Goal: Understand process/instructions: Learn about a topic

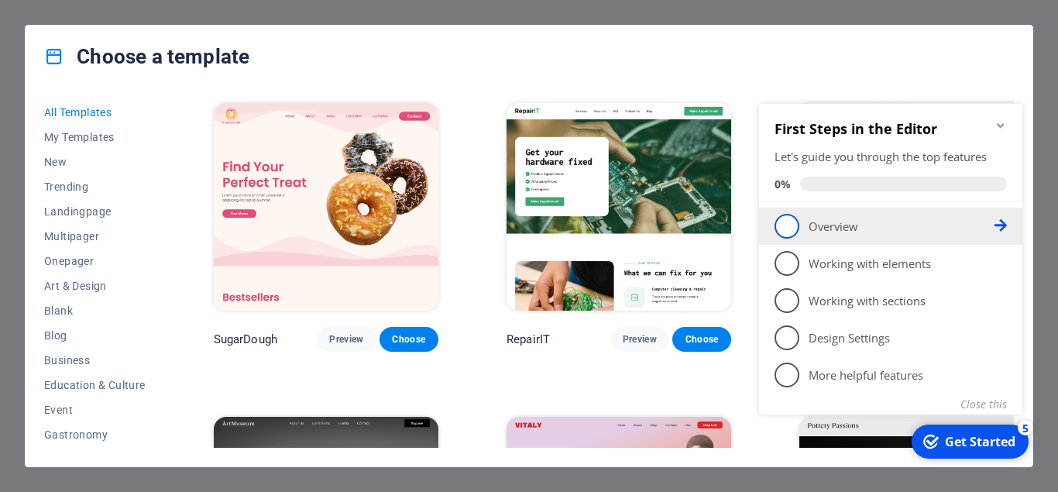
click at [794, 227] on span "1" at bounding box center [786, 226] width 25 height 25
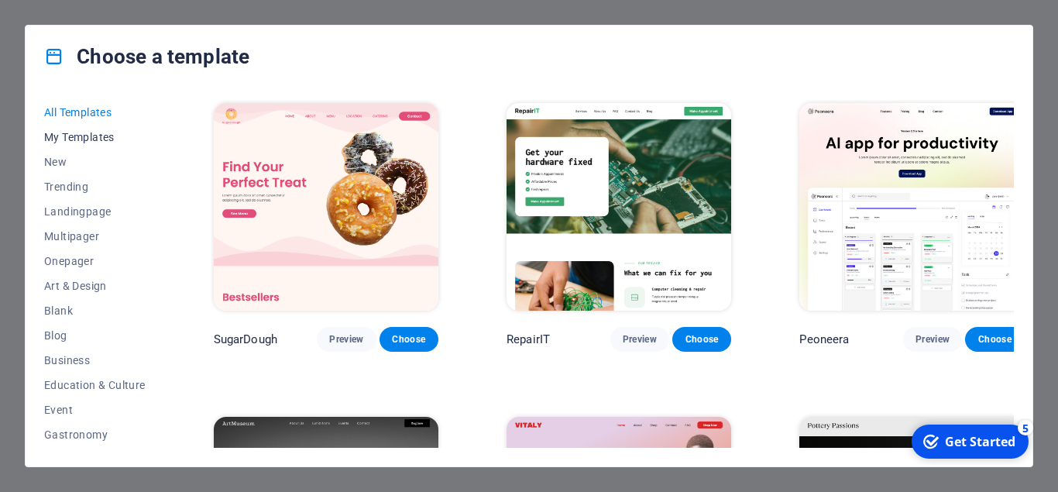
click at [91, 138] on span "My Templates" at bounding box center [94, 137] width 101 height 12
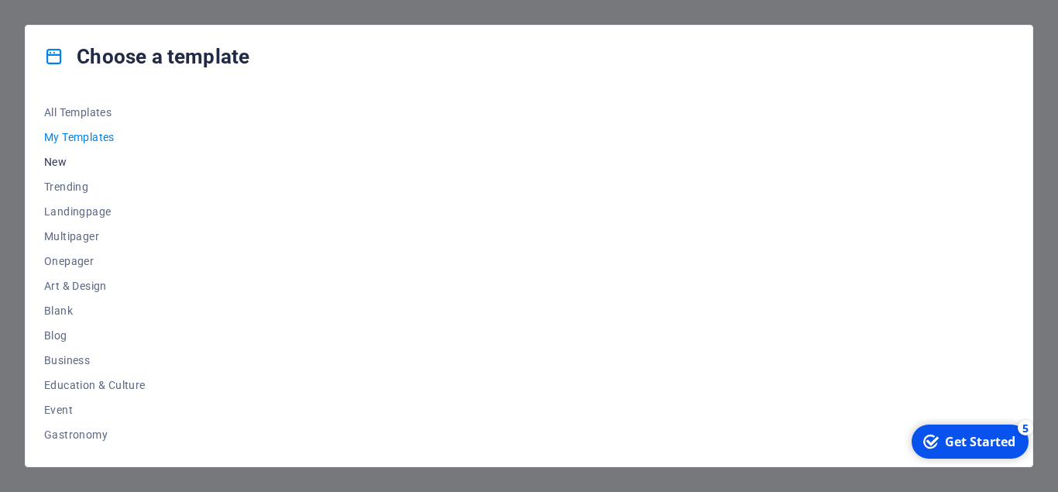
click at [68, 163] on span "New" at bounding box center [94, 162] width 101 height 12
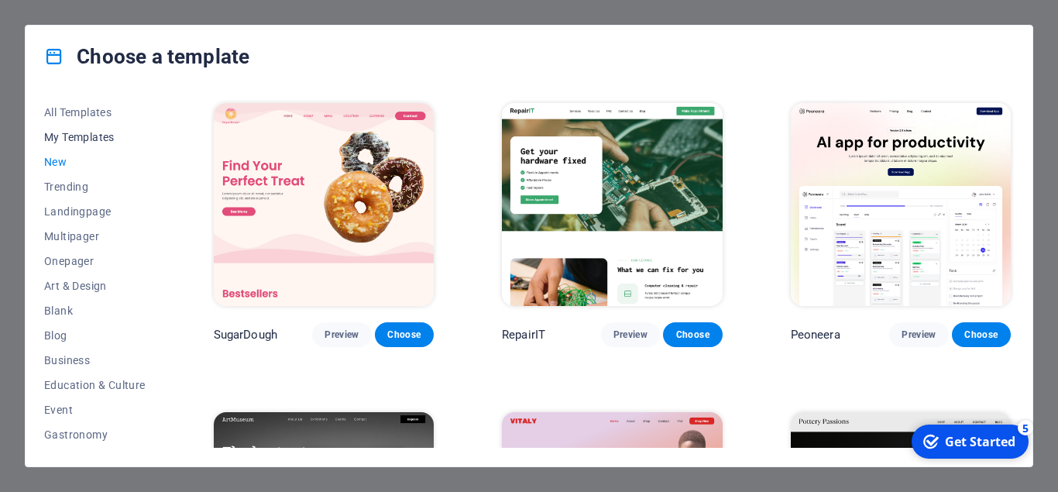
click at [68, 139] on span "My Templates" at bounding box center [94, 137] width 101 height 12
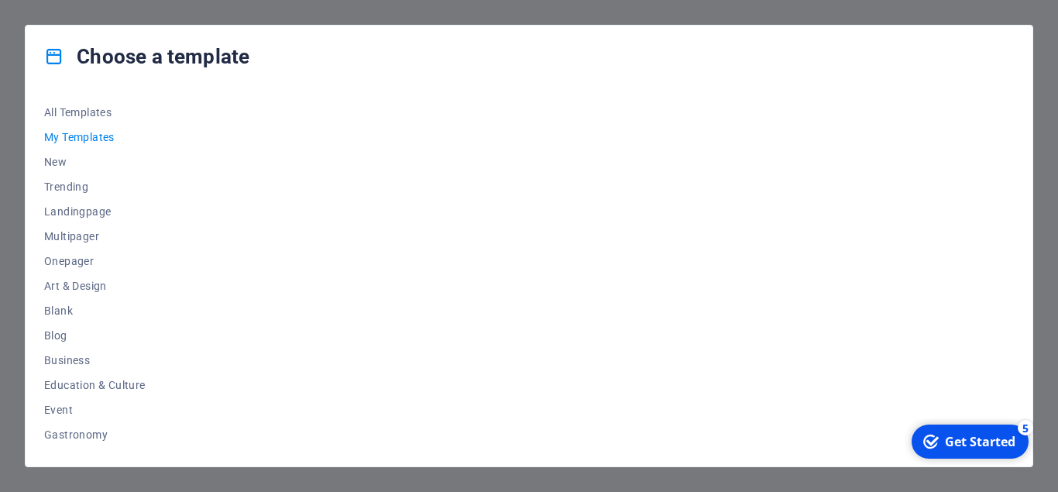
click at [981, 451] on div "checkmark Get Started 5" at bounding box center [969, 441] width 117 height 34
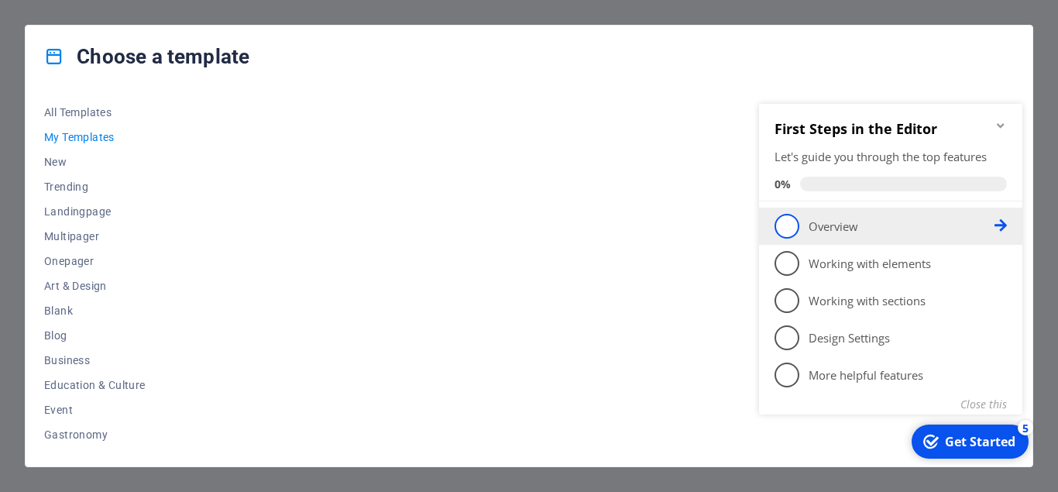
click at [849, 226] on p "Overview - incomplete" at bounding box center [901, 226] width 186 height 16
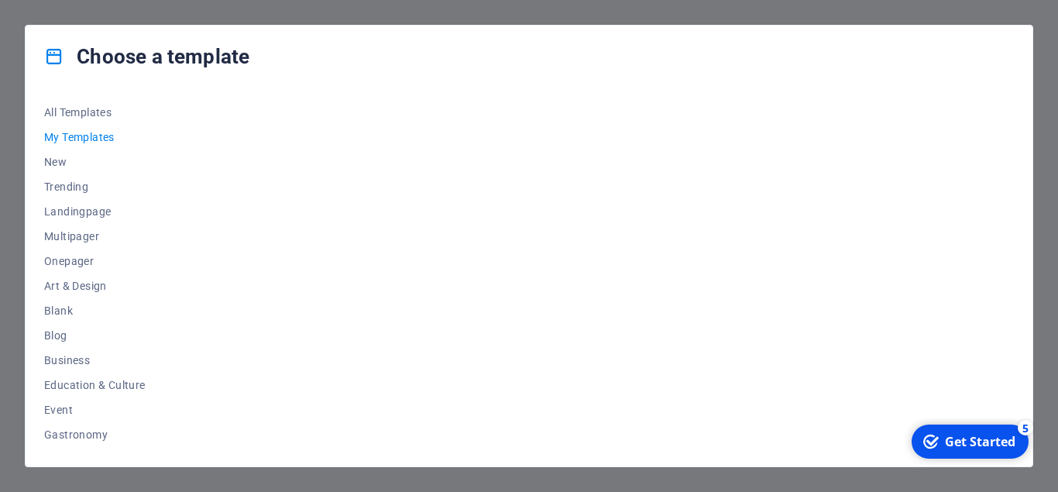
click at [965, 451] on div "checkmark Get Started 5" at bounding box center [969, 441] width 117 height 34
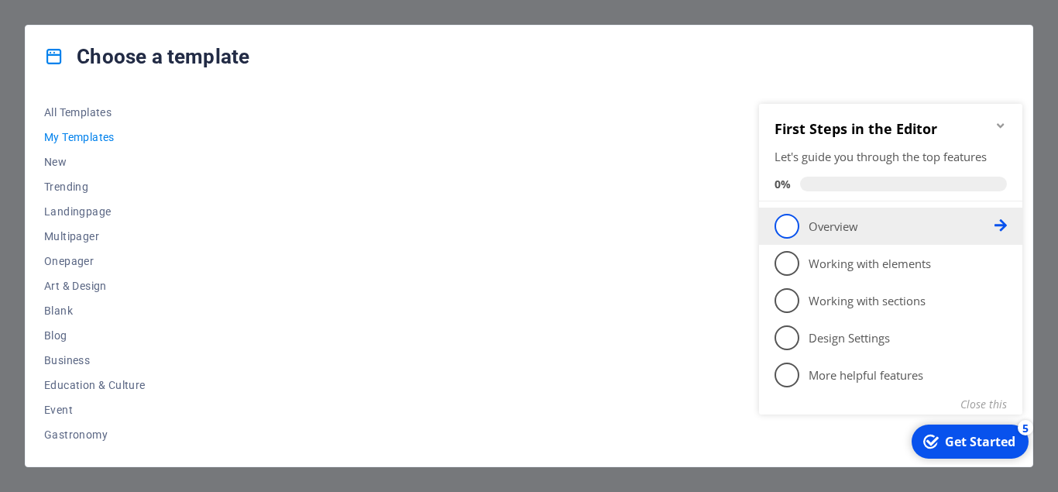
click at [787, 231] on span "1" at bounding box center [786, 226] width 25 height 25
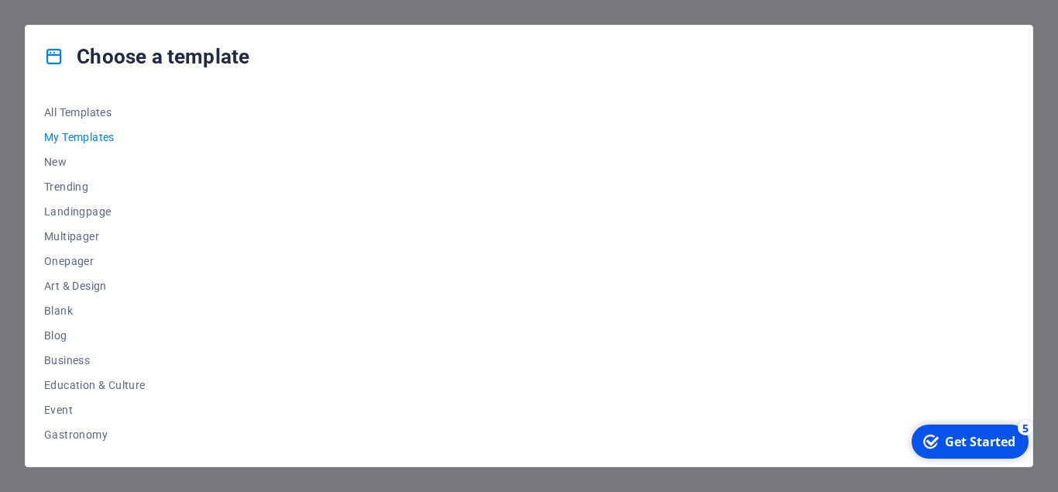
click at [957, 448] on div "Get Started" at bounding box center [980, 441] width 70 height 17
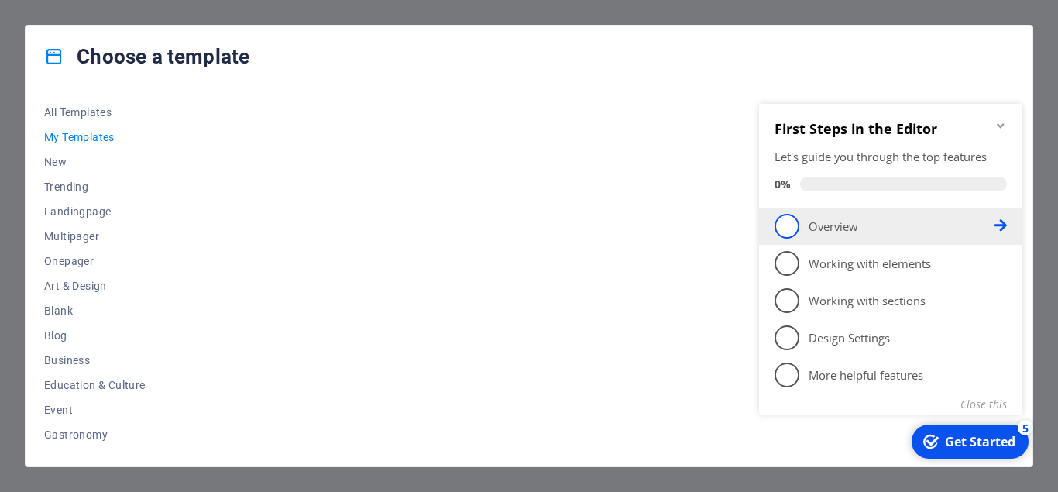
click at [1000, 225] on icon at bounding box center [1000, 225] width 12 height 12
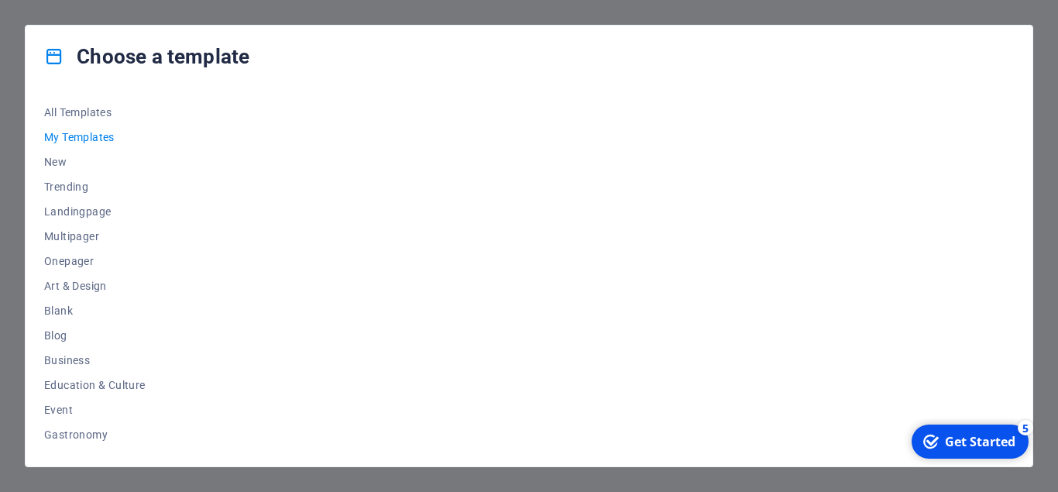
click at [982, 447] on div "Get Started" at bounding box center [980, 441] width 70 height 17
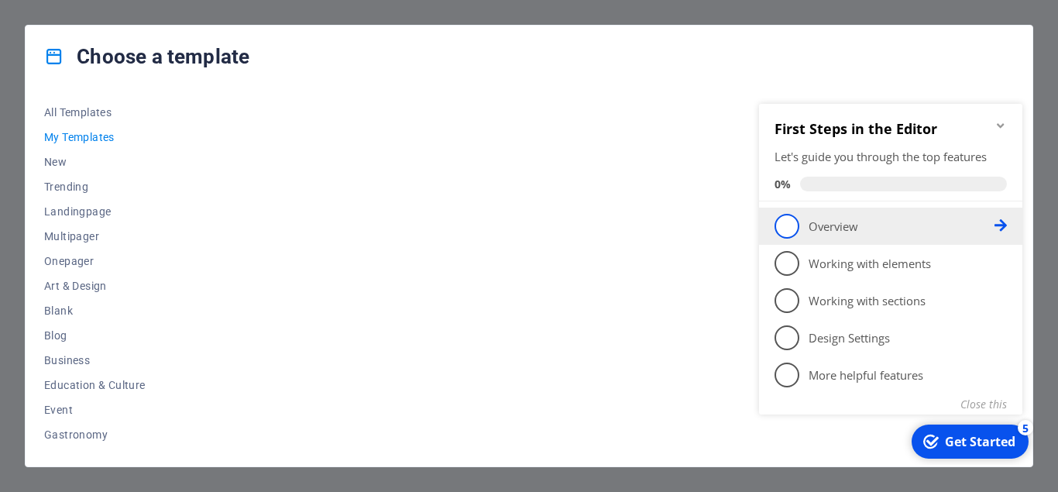
click at [841, 231] on p "Overview - incomplete" at bounding box center [901, 226] width 186 height 16
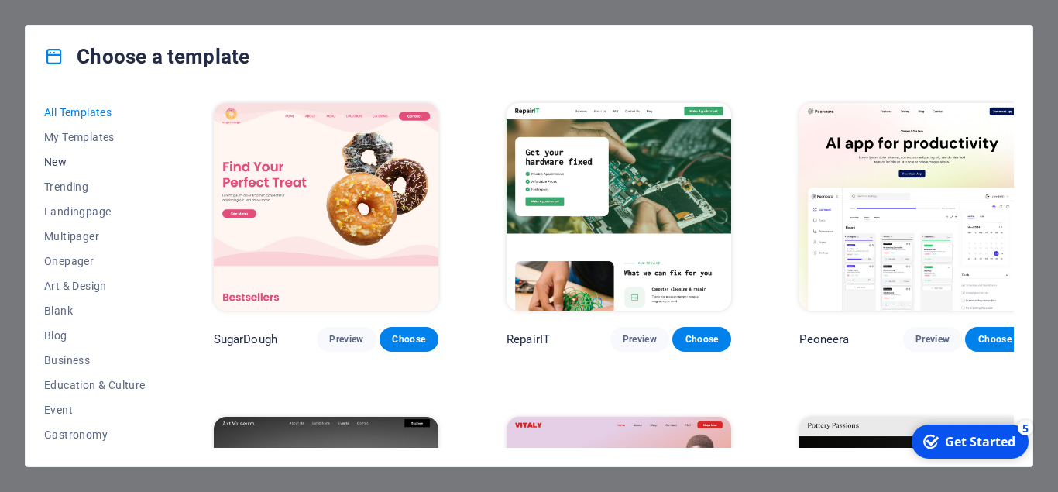
click at [76, 159] on span "New" at bounding box center [94, 162] width 101 height 12
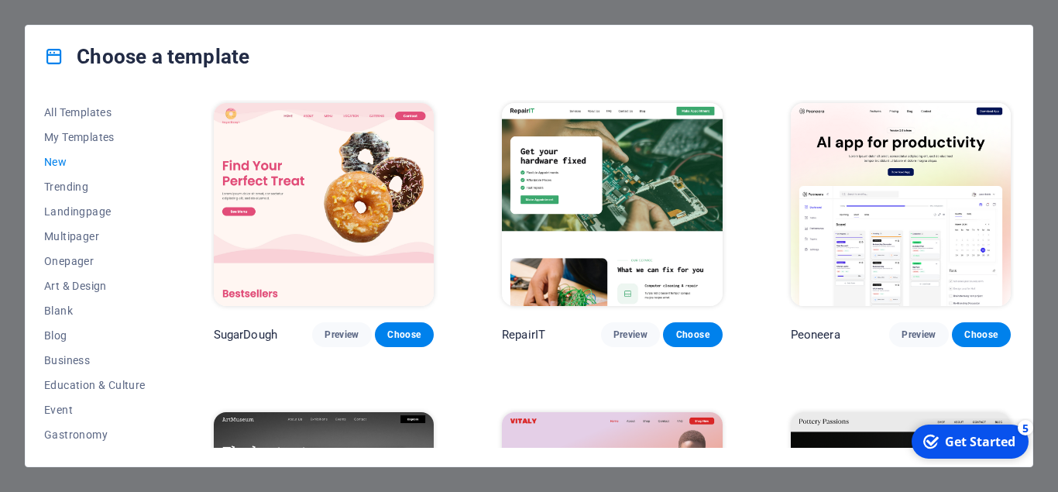
click at [67, 164] on span "New" at bounding box center [94, 162] width 101 height 12
click at [68, 135] on span "My Templates" at bounding box center [94, 137] width 101 height 12
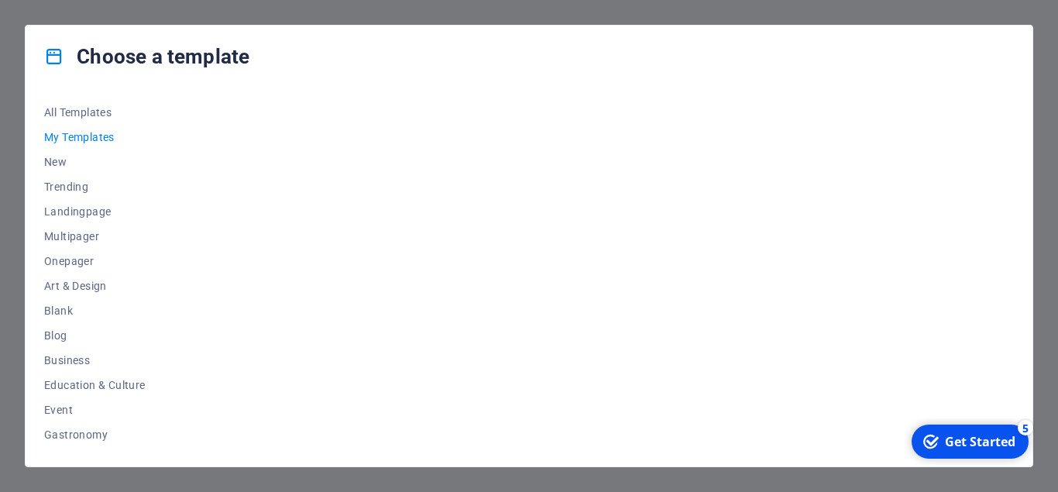
click at [969, 449] on div "Get Started" at bounding box center [980, 441] width 70 height 17
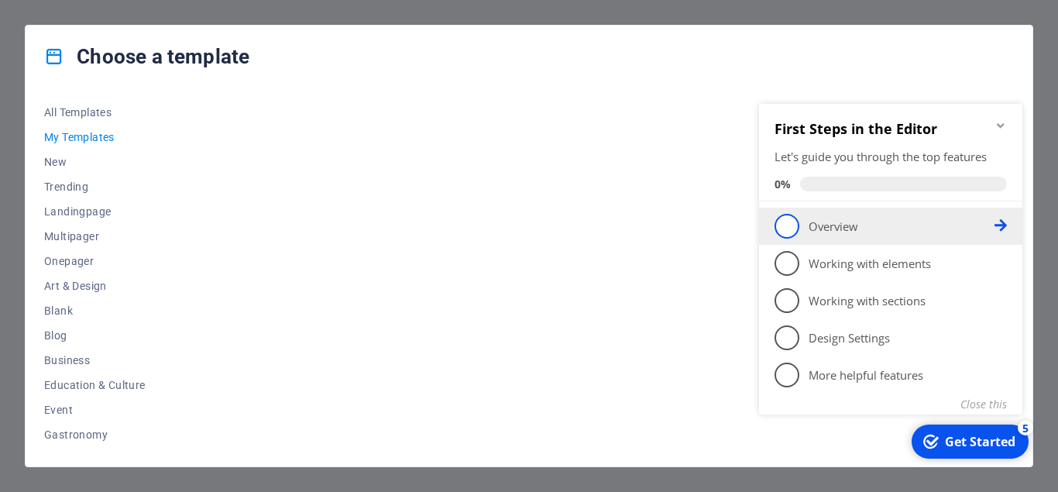
click at [787, 225] on span "1" at bounding box center [786, 226] width 25 height 25
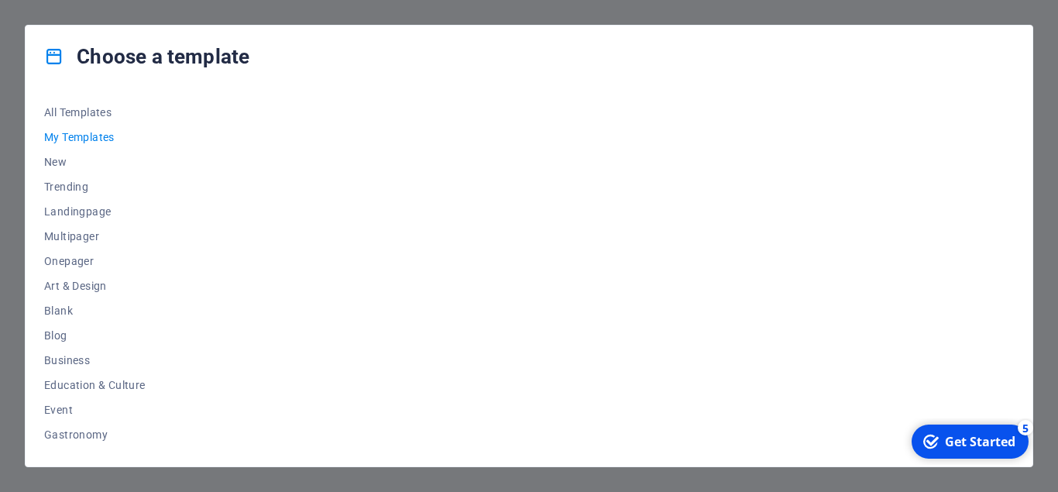
click at [526, 218] on div at bounding box center [612, 274] width 803 height 348
click at [78, 132] on span "My Templates" at bounding box center [94, 137] width 101 height 12
click at [57, 156] on span "New" at bounding box center [94, 162] width 101 height 12
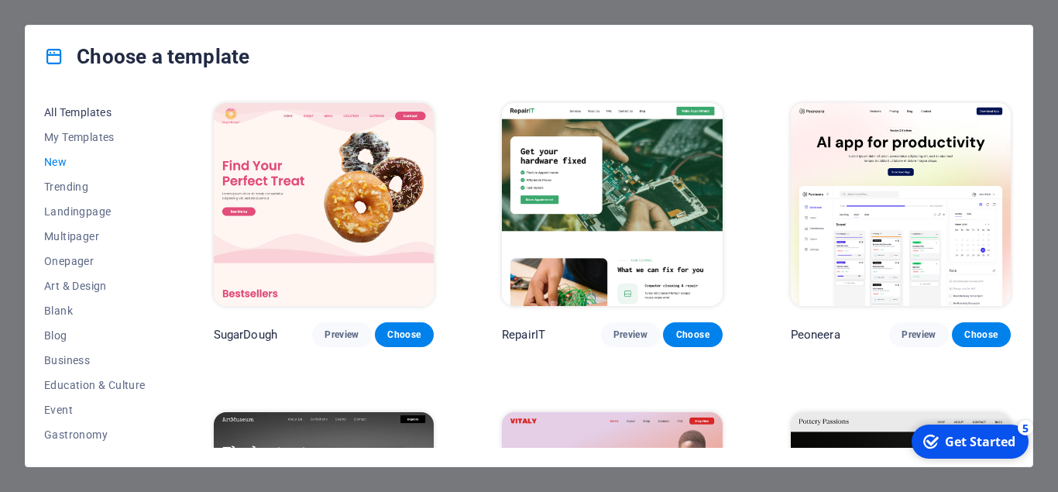
click at [78, 105] on button "All Templates" at bounding box center [94, 112] width 101 height 25
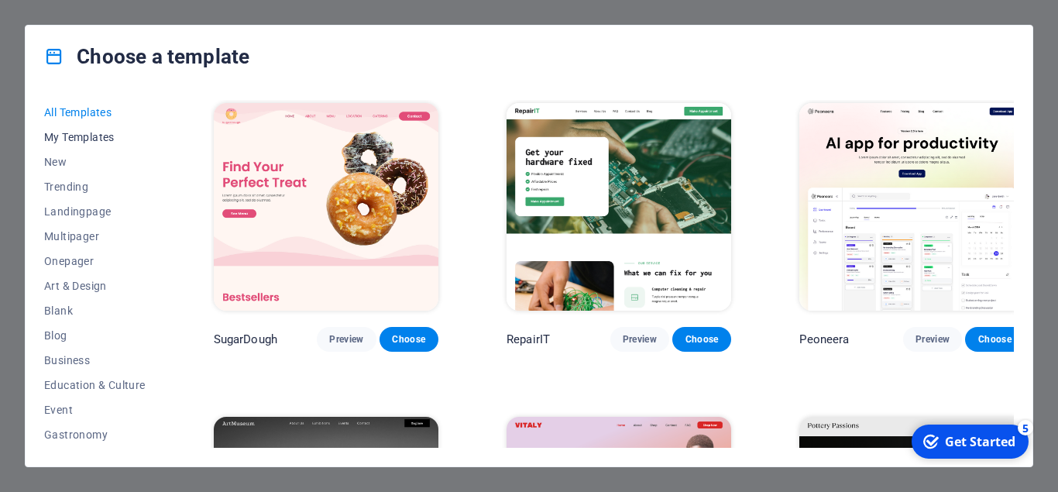
click at [68, 131] on span "My Templates" at bounding box center [94, 137] width 101 height 12
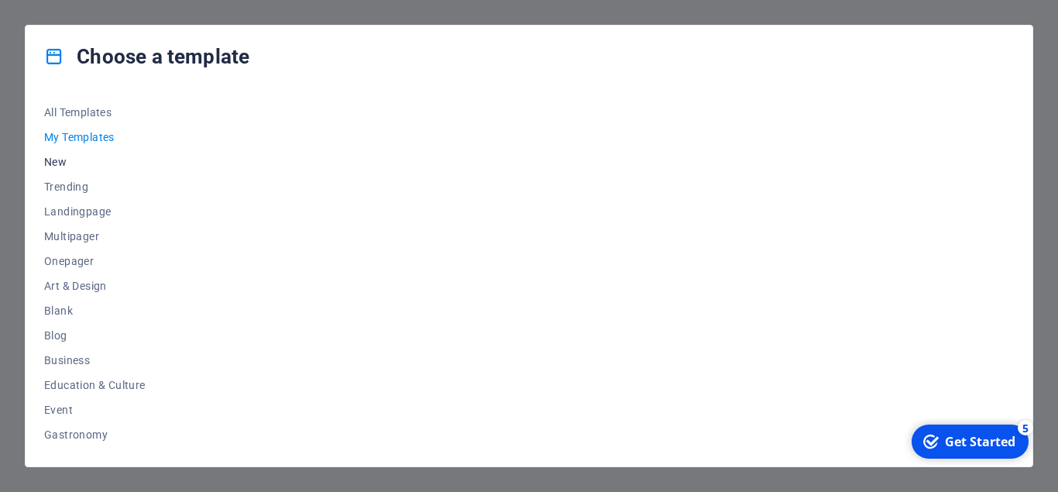
click at [57, 164] on span "New" at bounding box center [94, 162] width 101 height 12
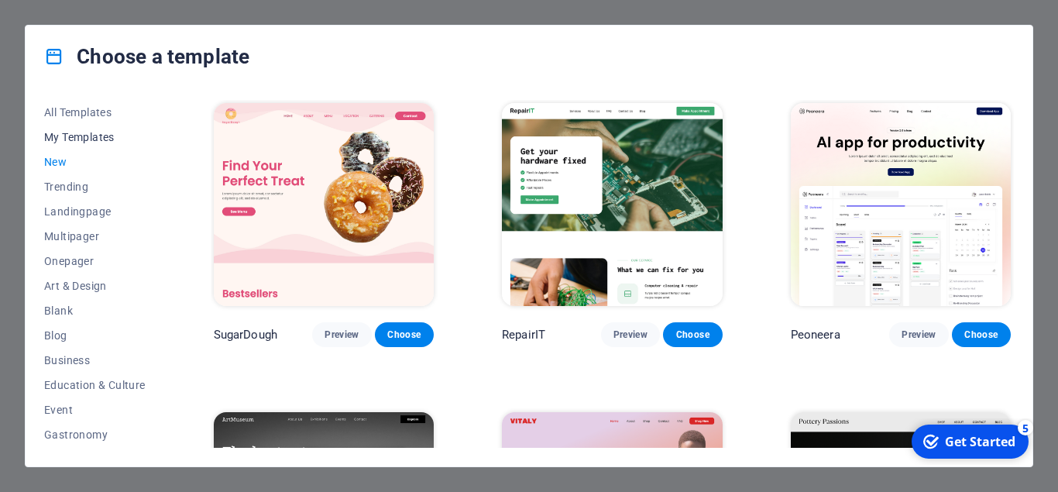
click at [69, 138] on span "My Templates" at bounding box center [94, 137] width 101 height 12
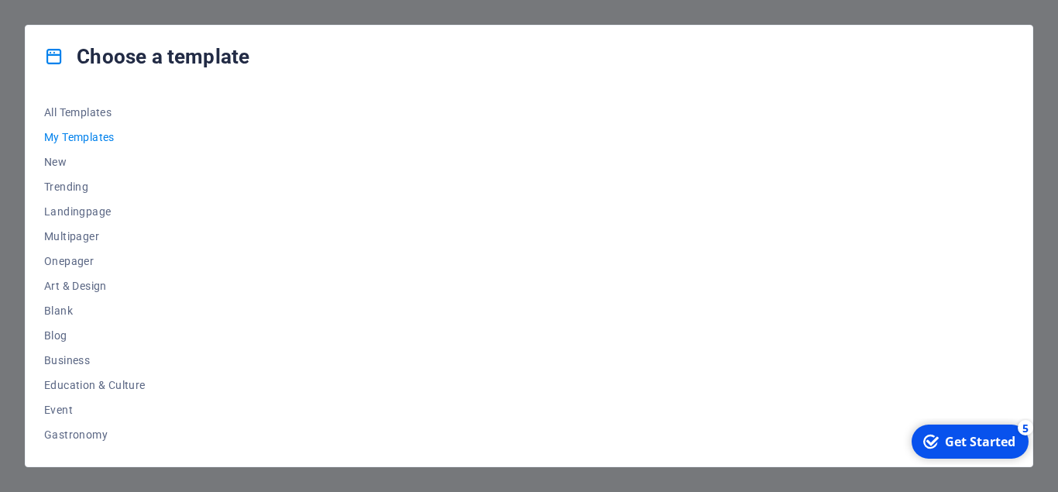
click at [435, 260] on div at bounding box center [612, 274] width 803 height 348
click at [297, 168] on div at bounding box center [612, 274] width 803 height 348
click at [953, 447] on div "Get Started" at bounding box center [980, 441] width 70 height 17
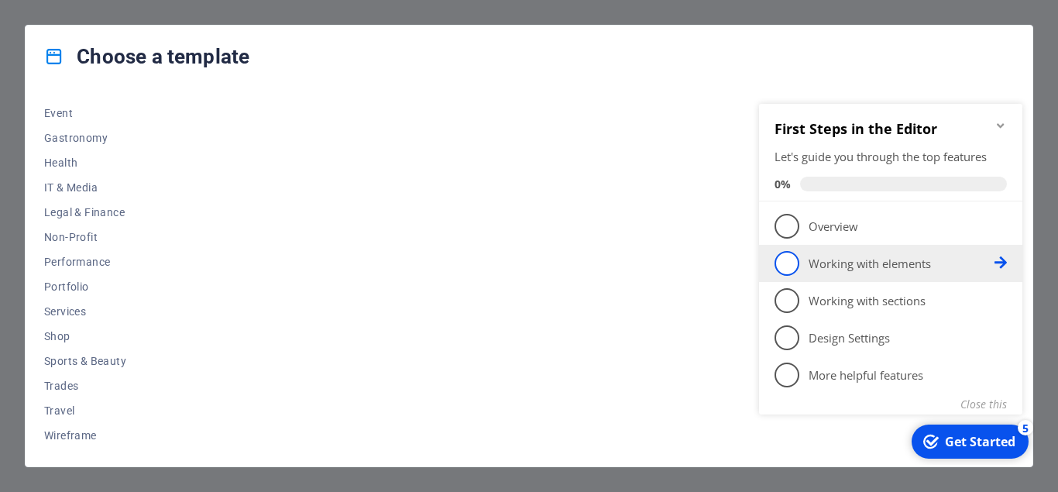
click at [794, 266] on span "2" at bounding box center [786, 263] width 25 height 25
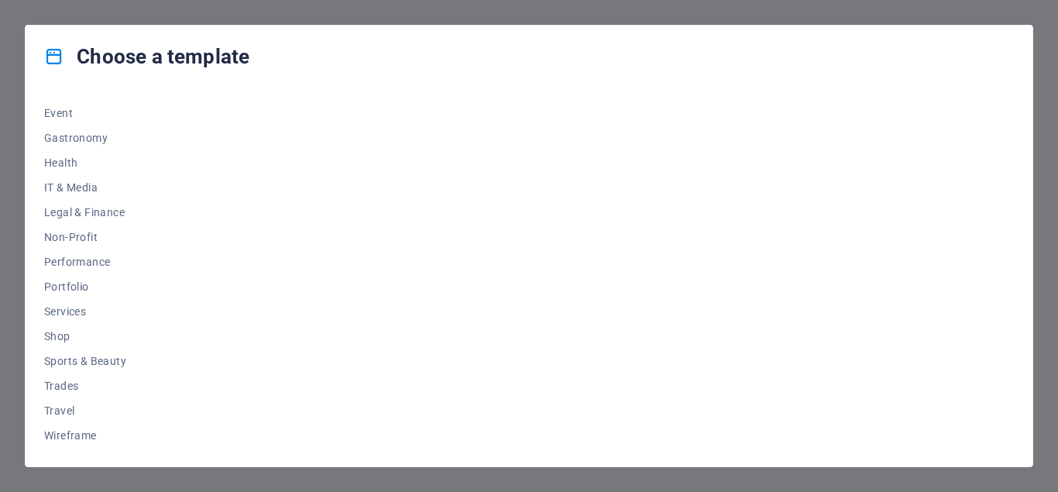
scroll to position [0, 0]
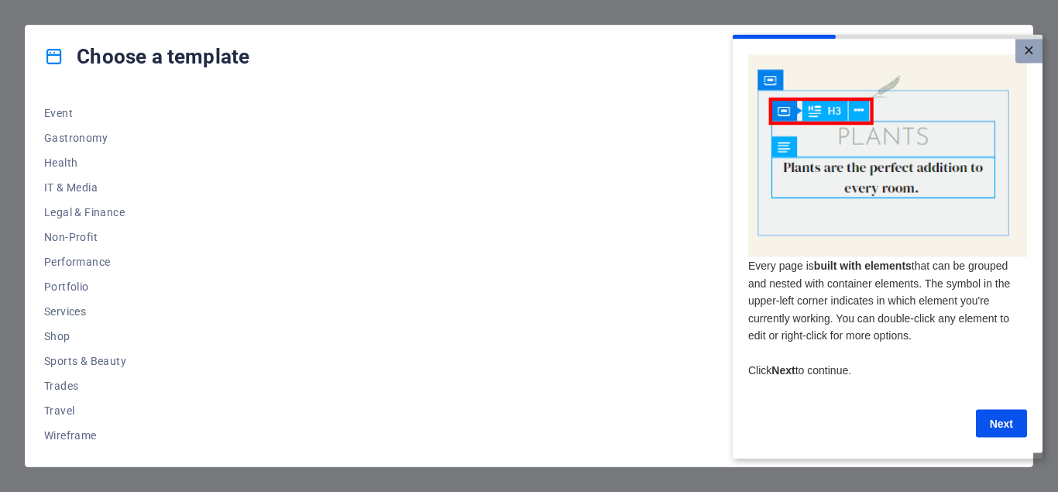
click at [1035, 50] on link "×" at bounding box center [1028, 51] width 27 height 24
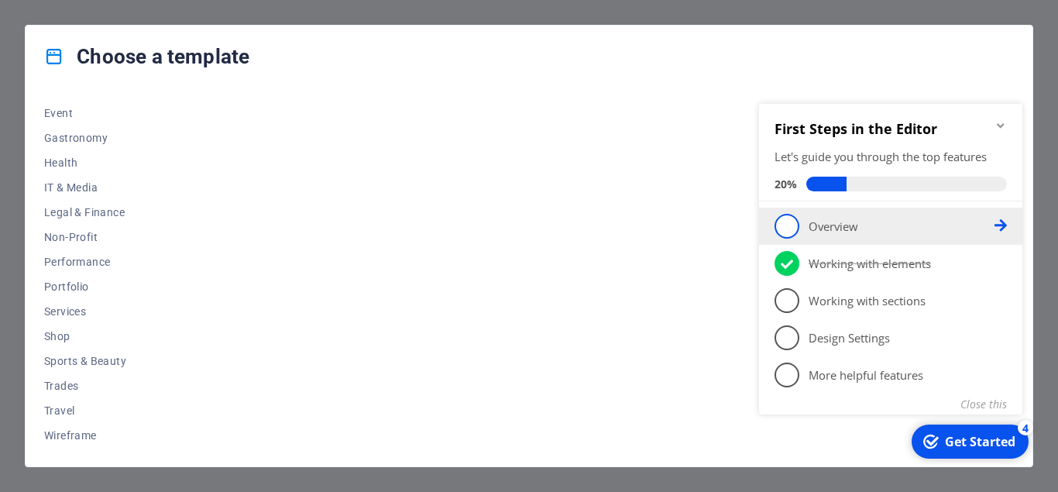
click at [787, 230] on span "1" at bounding box center [786, 226] width 25 height 25
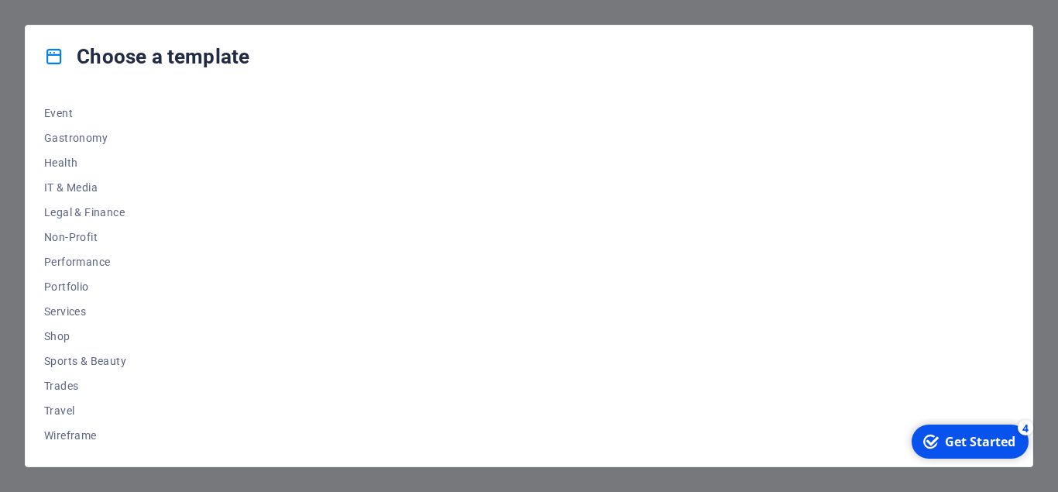
click at [947, 440] on div "Get Started" at bounding box center [980, 441] width 70 height 17
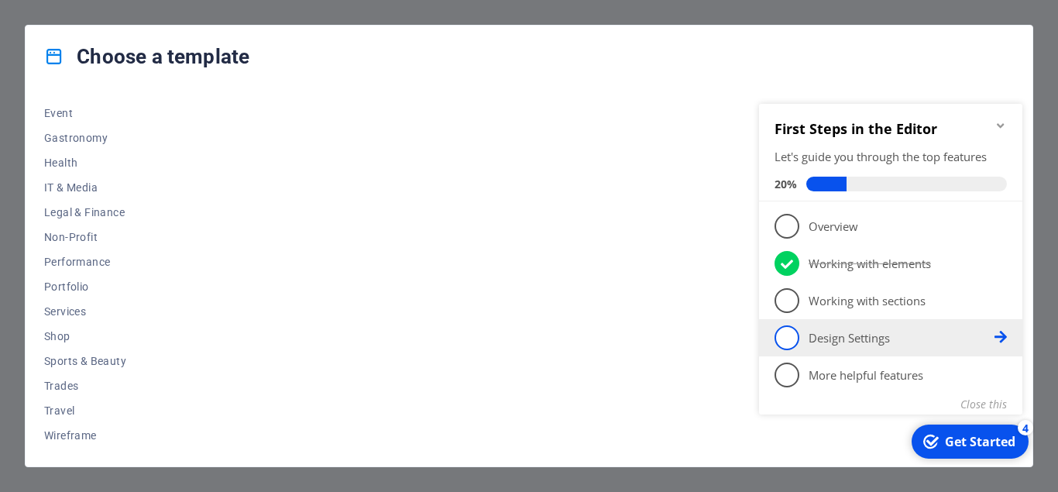
click at [786, 335] on span "4" at bounding box center [786, 337] width 25 height 25
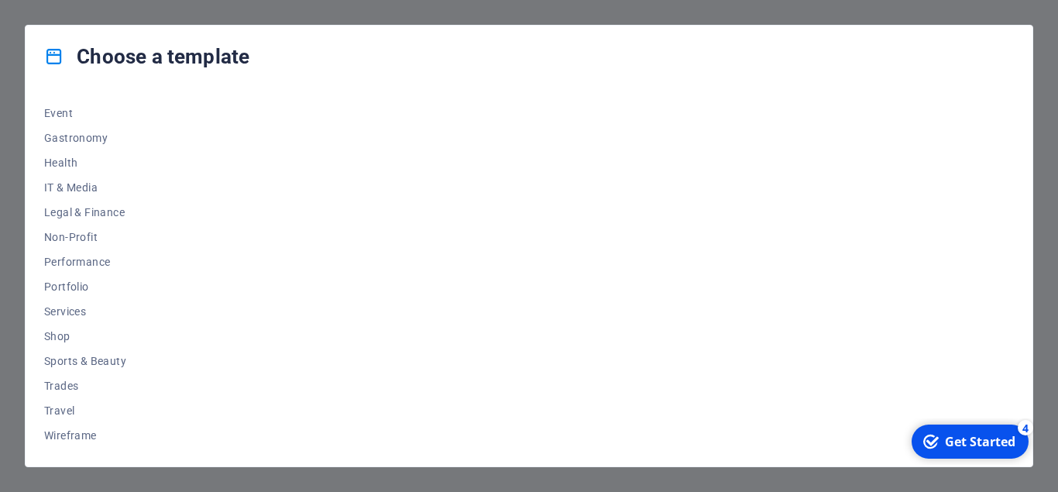
click at [976, 449] on div "Get Started" at bounding box center [980, 441] width 70 height 17
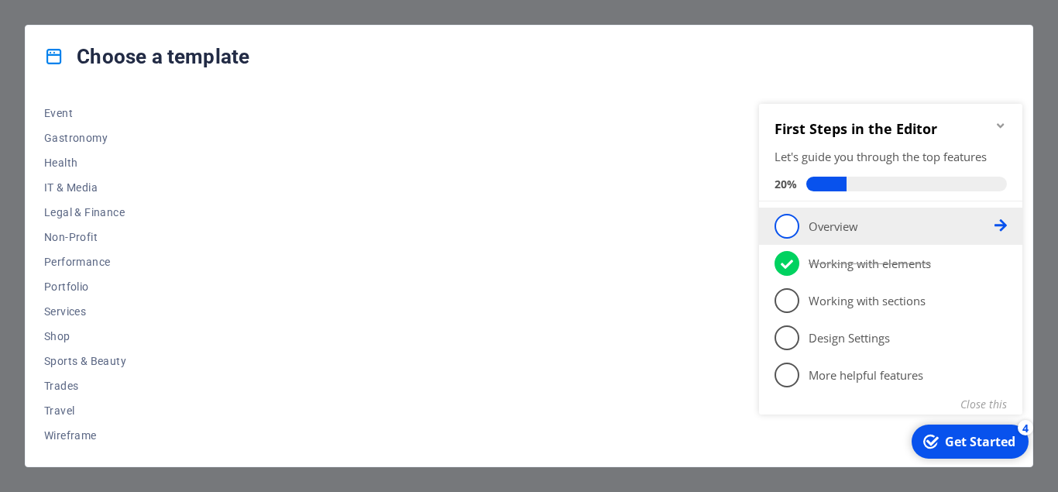
click at [786, 229] on span "1" at bounding box center [786, 226] width 25 height 25
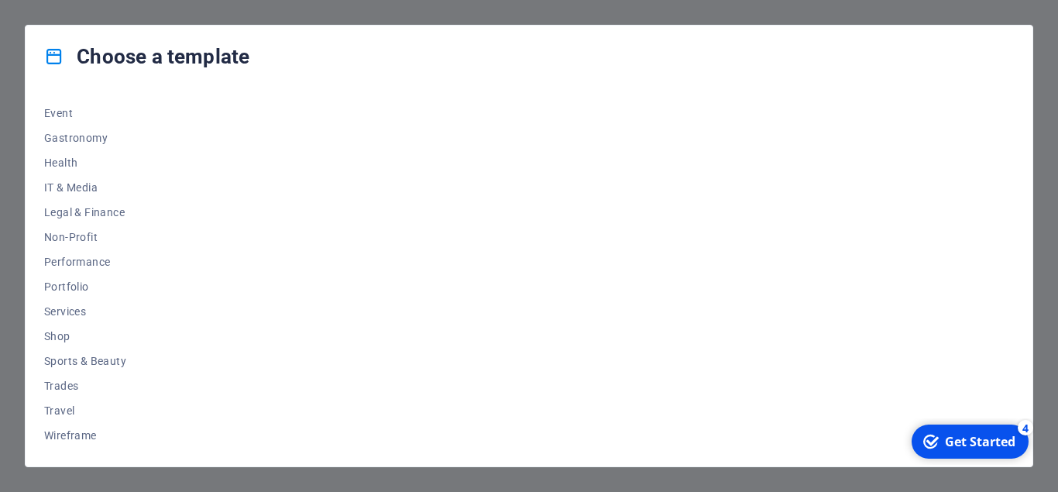
click at [976, 454] on div "checkmark Get Started 4" at bounding box center [969, 441] width 117 height 34
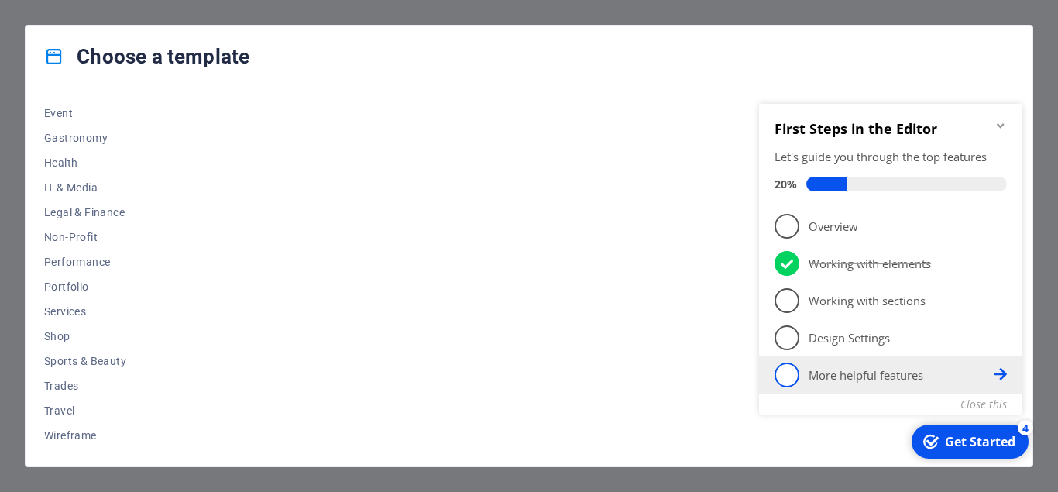
click at [790, 377] on span "5" at bounding box center [786, 374] width 25 height 25
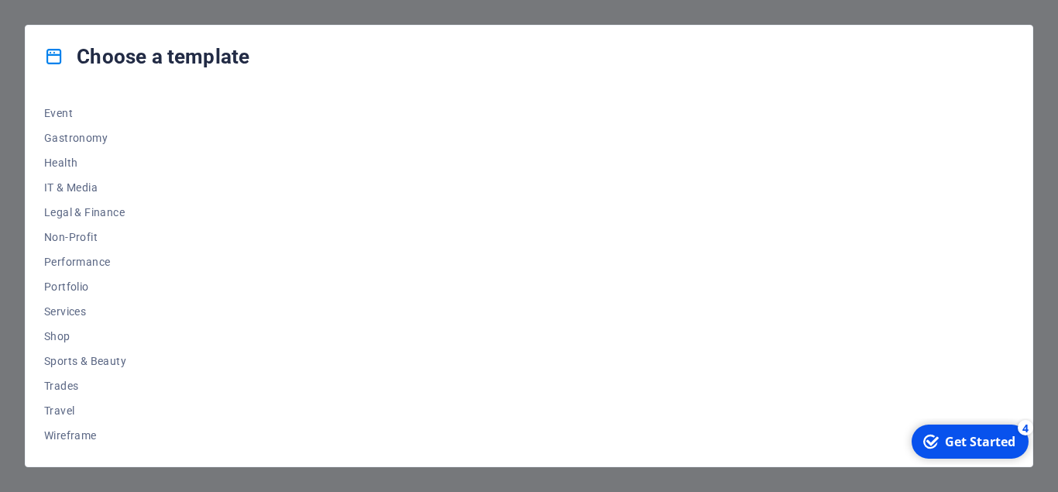
click at [974, 440] on div "Get Started" at bounding box center [980, 441] width 70 height 17
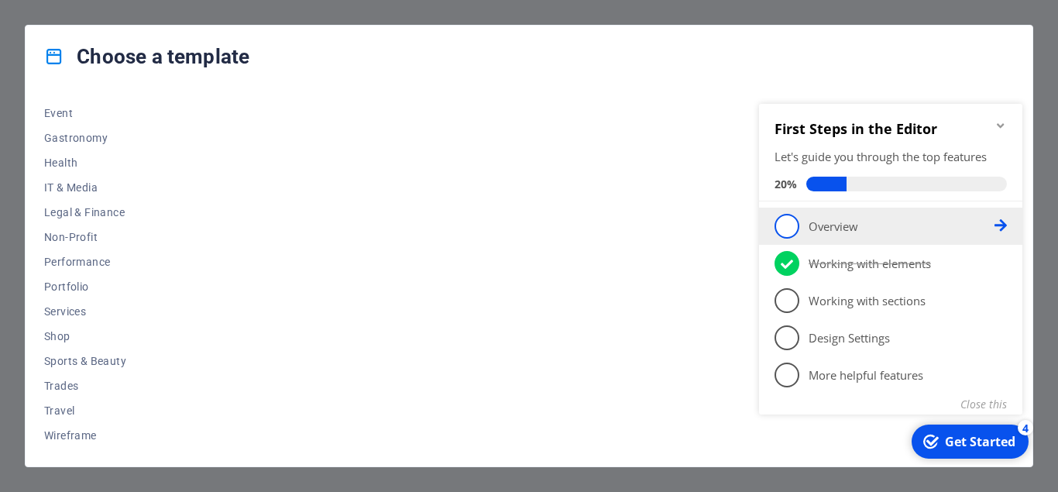
click at [1006, 221] on icon at bounding box center [1000, 225] width 12 height 12
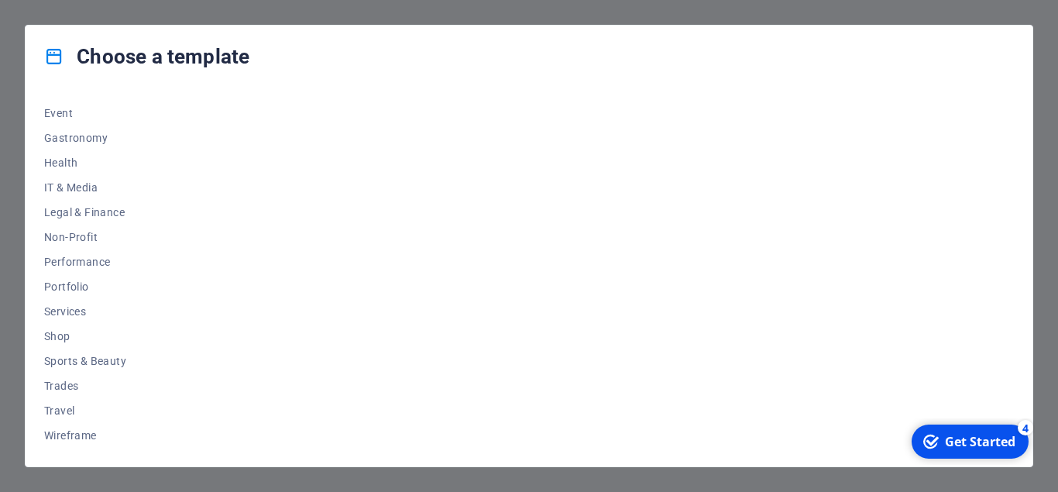
click at [979, 437] on div "Get Started" at bounding box center [980, 441] width 70 height 17
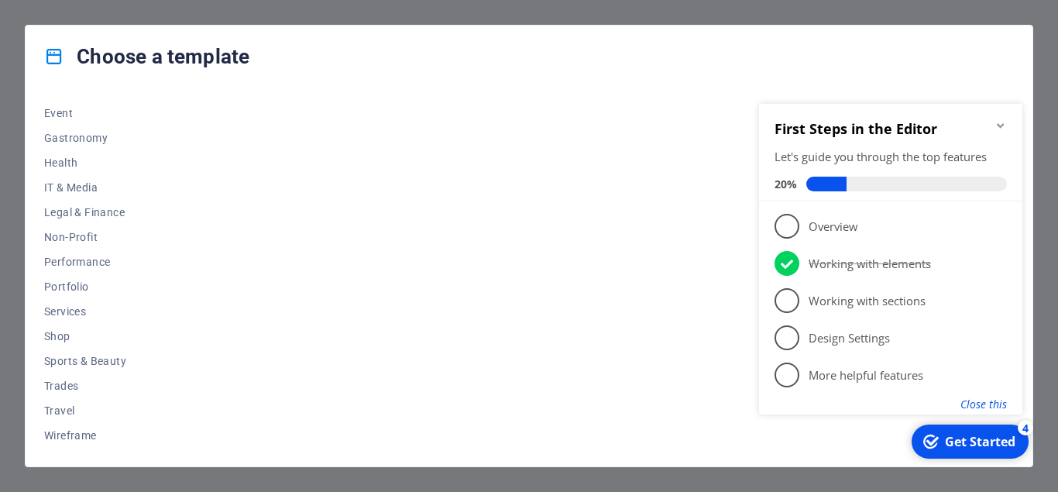
click at [982, 401] on button "Close this" at bounding box center [983, 403] width 46 height 15
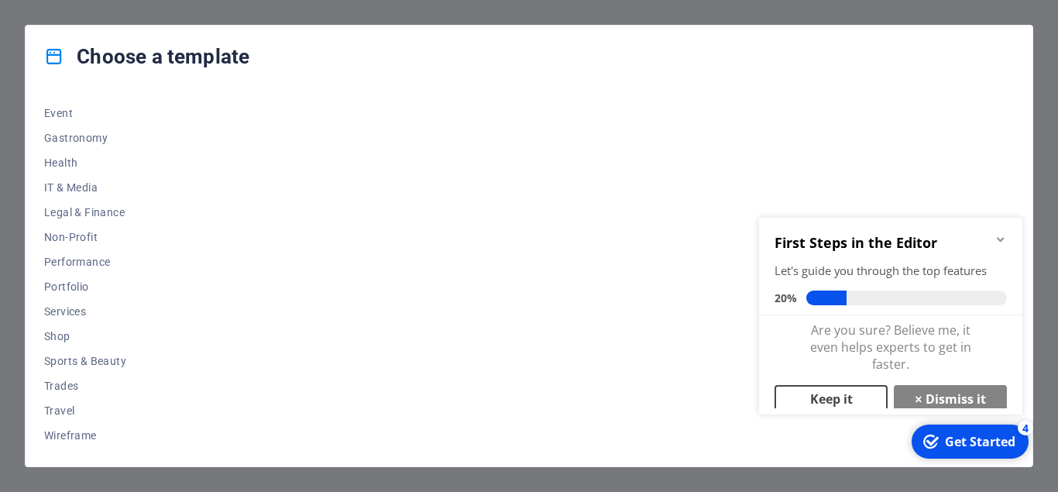
click at [860, 403] on link "Keep it" at bounding box center [830, 399] width 113 height 28
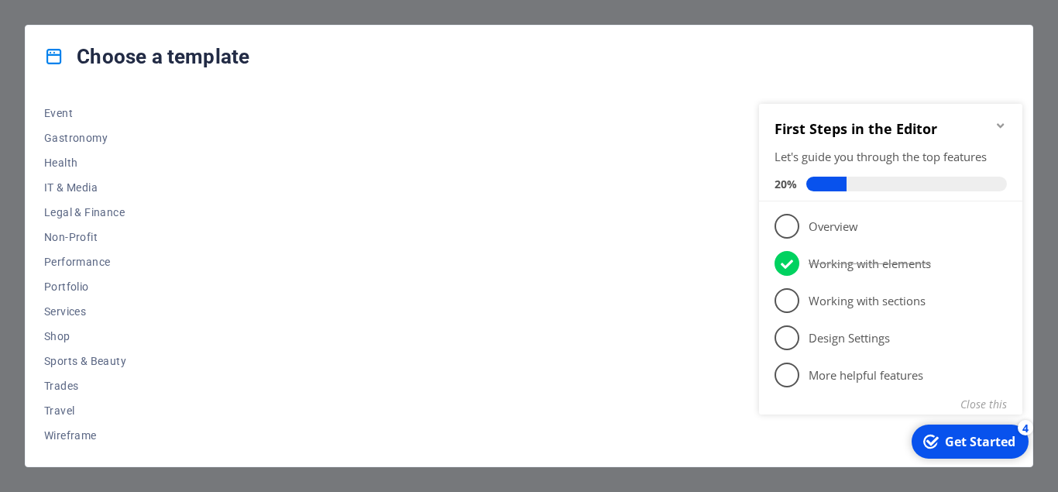
click at [994, 120] on icon "Minimize checklist" at bounding box center [1000, 125] width 12 height 12
